Goal: Transaction & Acquisition: Book appointment/travel/reservation

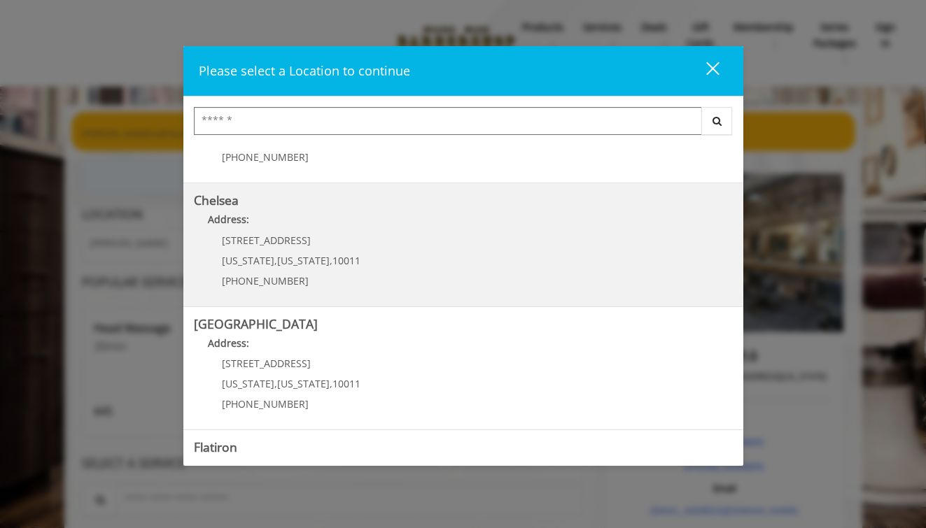
scroll to position [83, 0]
click at [419, 248] on link "Chelsea Address: [STREET_ADDRESS][US_STATE][US_STATE] (917) 639-3902" at bounding box center [463, 244] width 539 height 102
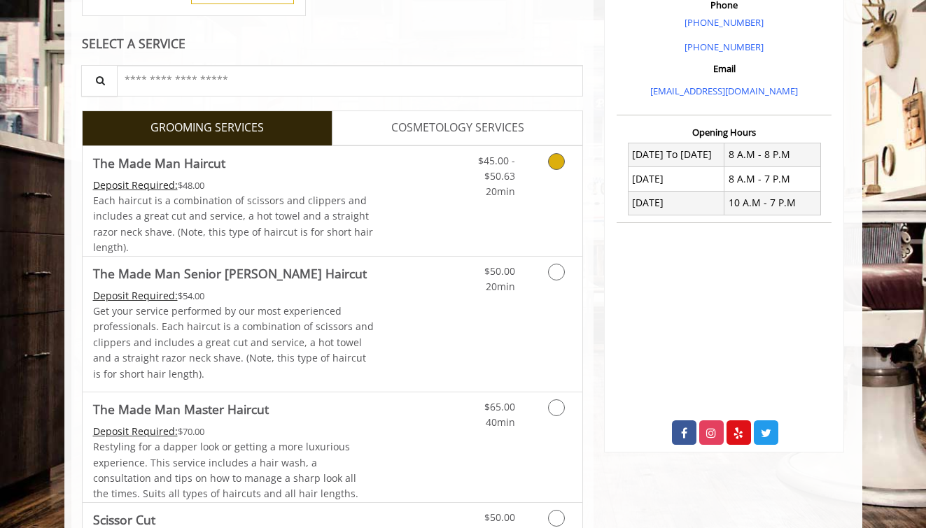
click at [528, 215] on div "$45.00 - $50.63 20min" at bounding box center [519, 201] width 125 height 110
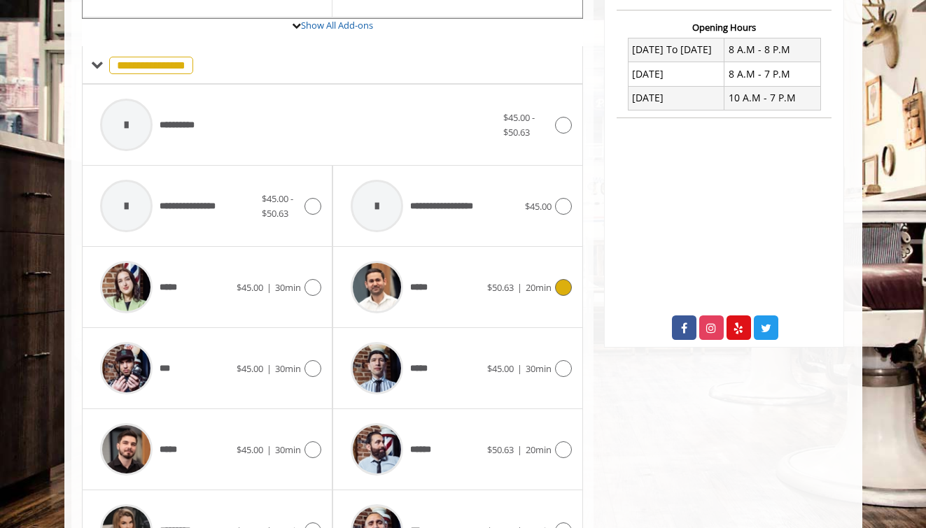
scroll to position [592, 0]
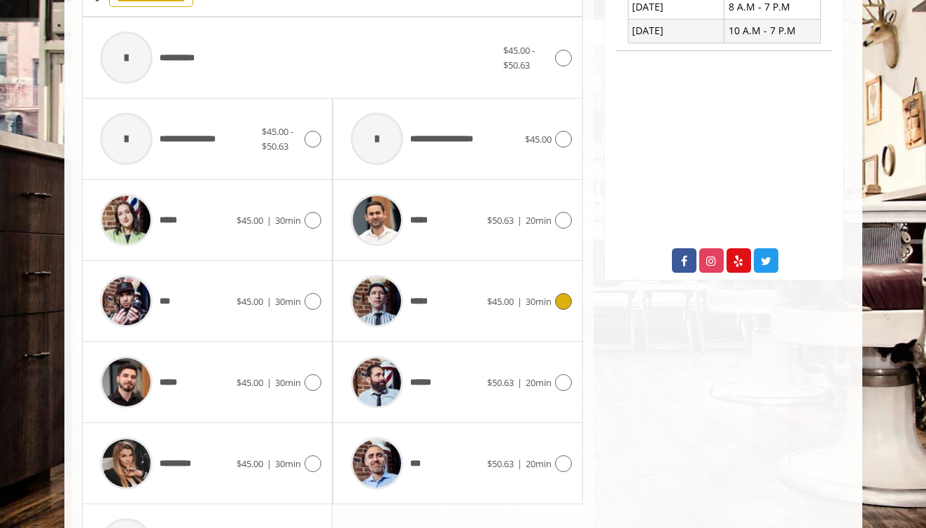
click at [560, 294] on icon at bounding box center [563, 301] width 17 height 17
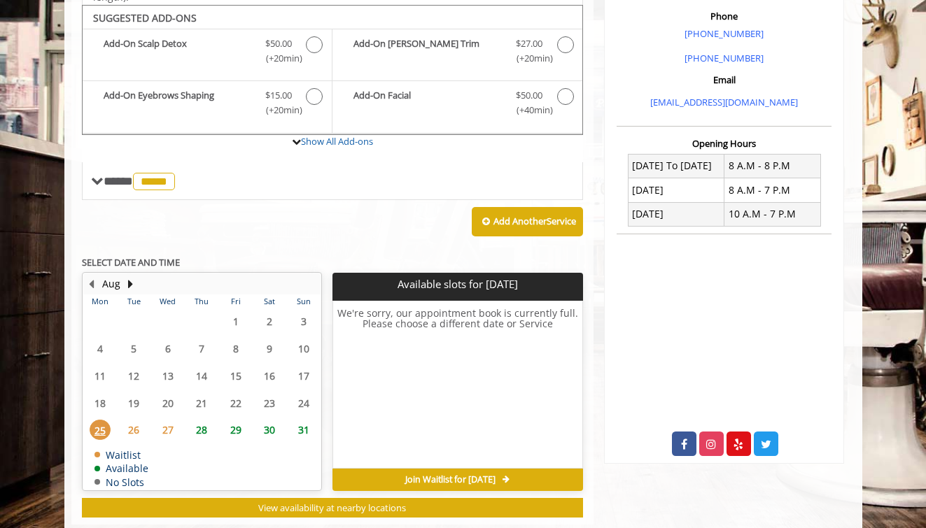
scroll to position [411, 0]
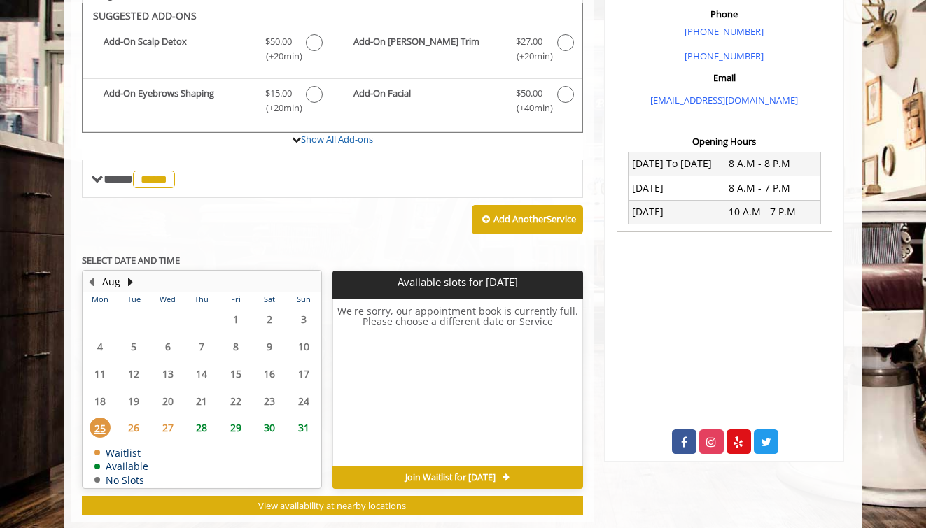
click at [171, 425] on span "27" at bounding box center [167, 428] width 21 height 20
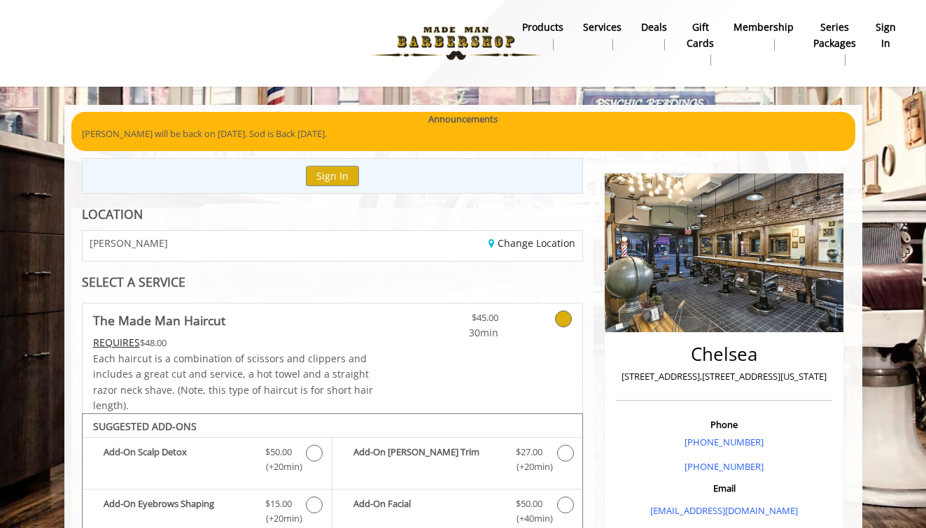
scroll to position [0, 0]
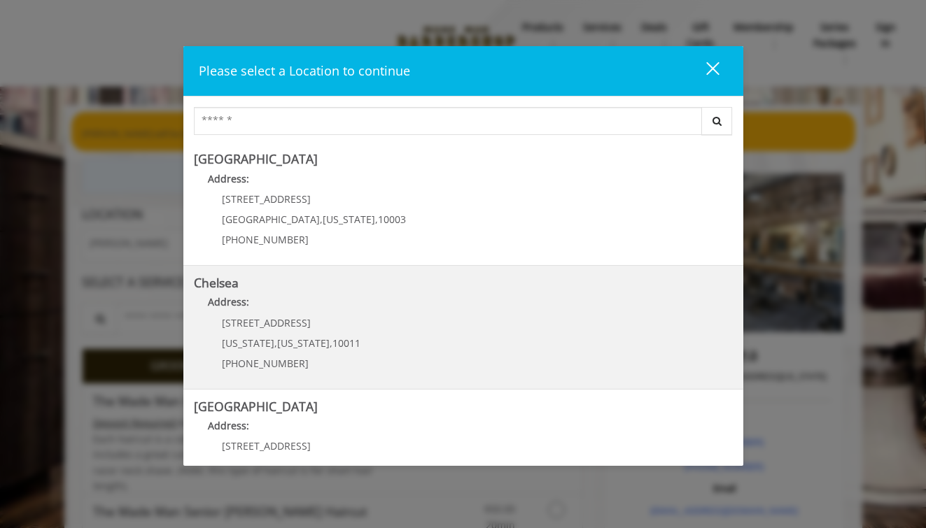
click at [458, 317] on link "Chelsea Address: [STREET_ADDRESS][US_STATE][US_STATE] (917) 639-3902" at bounding box center [463, 327] width 539 height 102
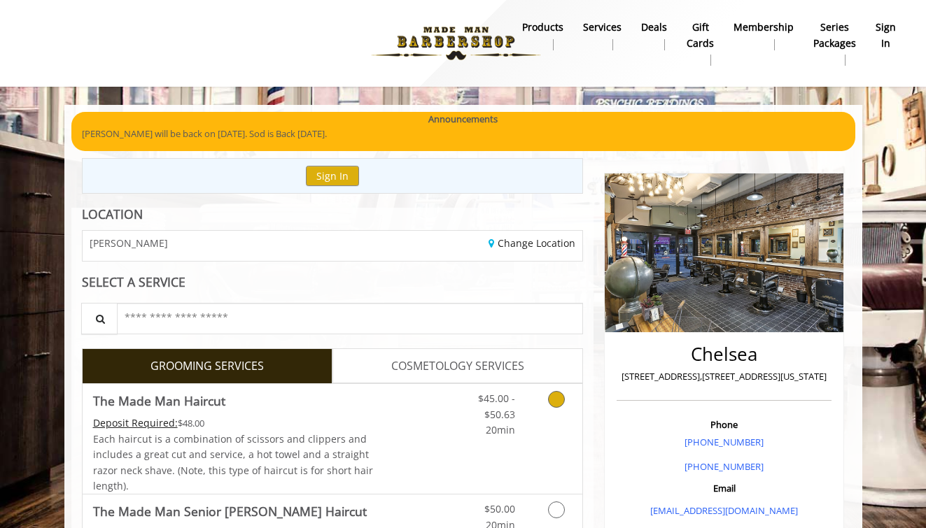
scroll to position [153, 0]
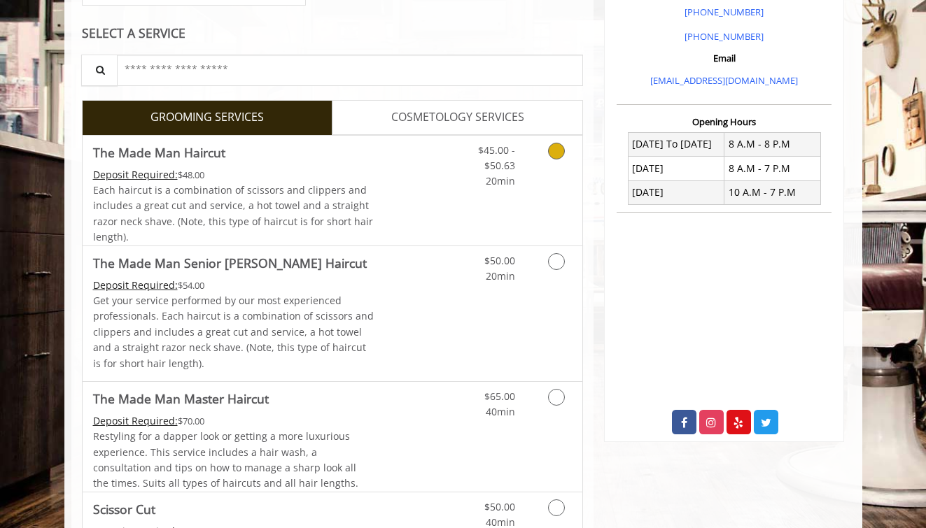
click at [548, 155] on link "Grooming services" at bounding box center [554, 163] width 36 height 54
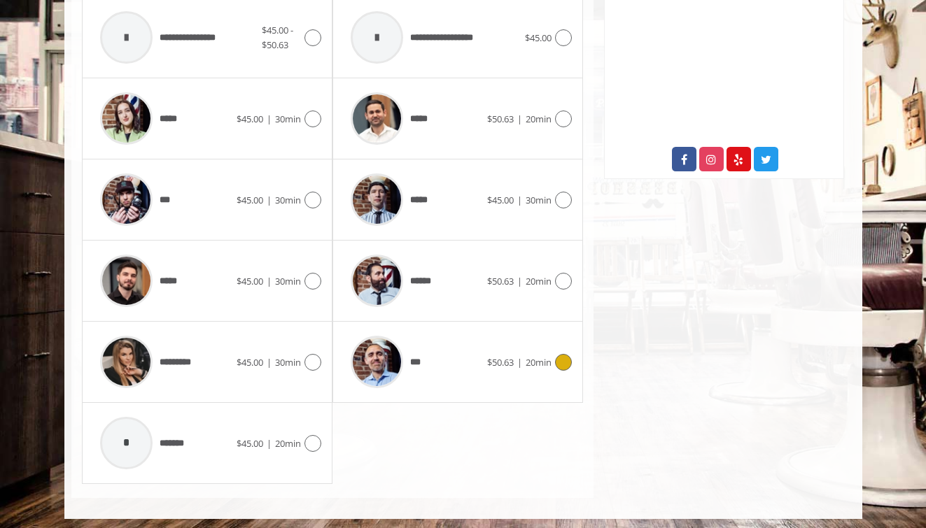
scroll to position [693, 0]
click at [554, 371] on div "*** $50.63 | 20min" at bounding box center [458, 363] width 228 height 66
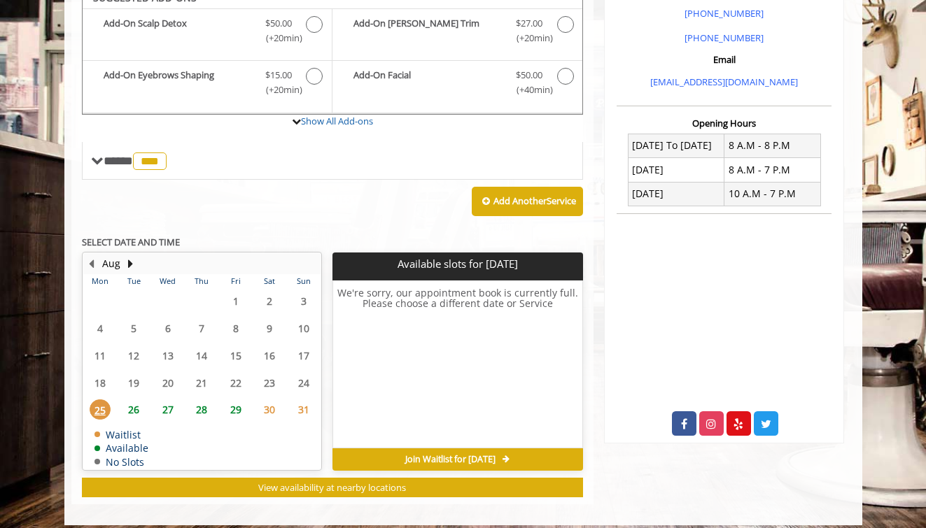
click at [173, 399] on span "27" at bounding box center [167, 409] width 21 height 20
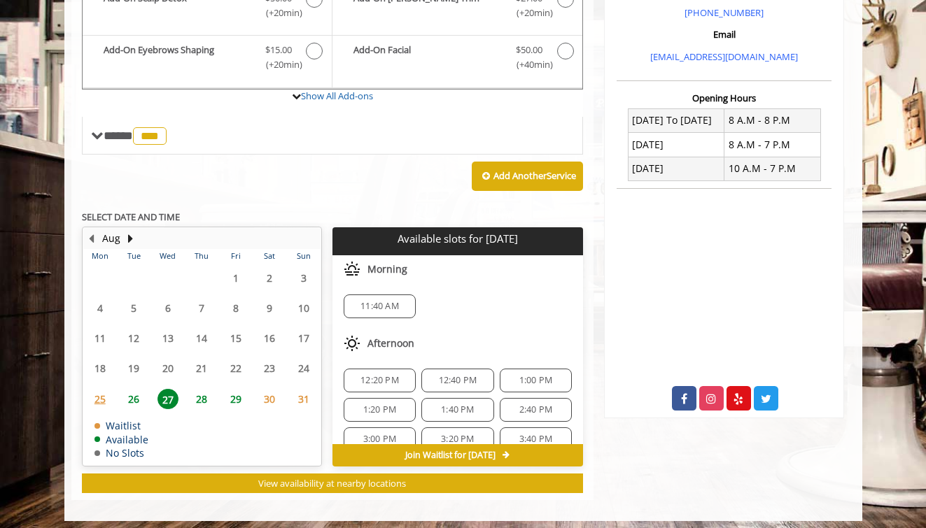
scroll to position [0, 0]
